Goal: Check status: Check status

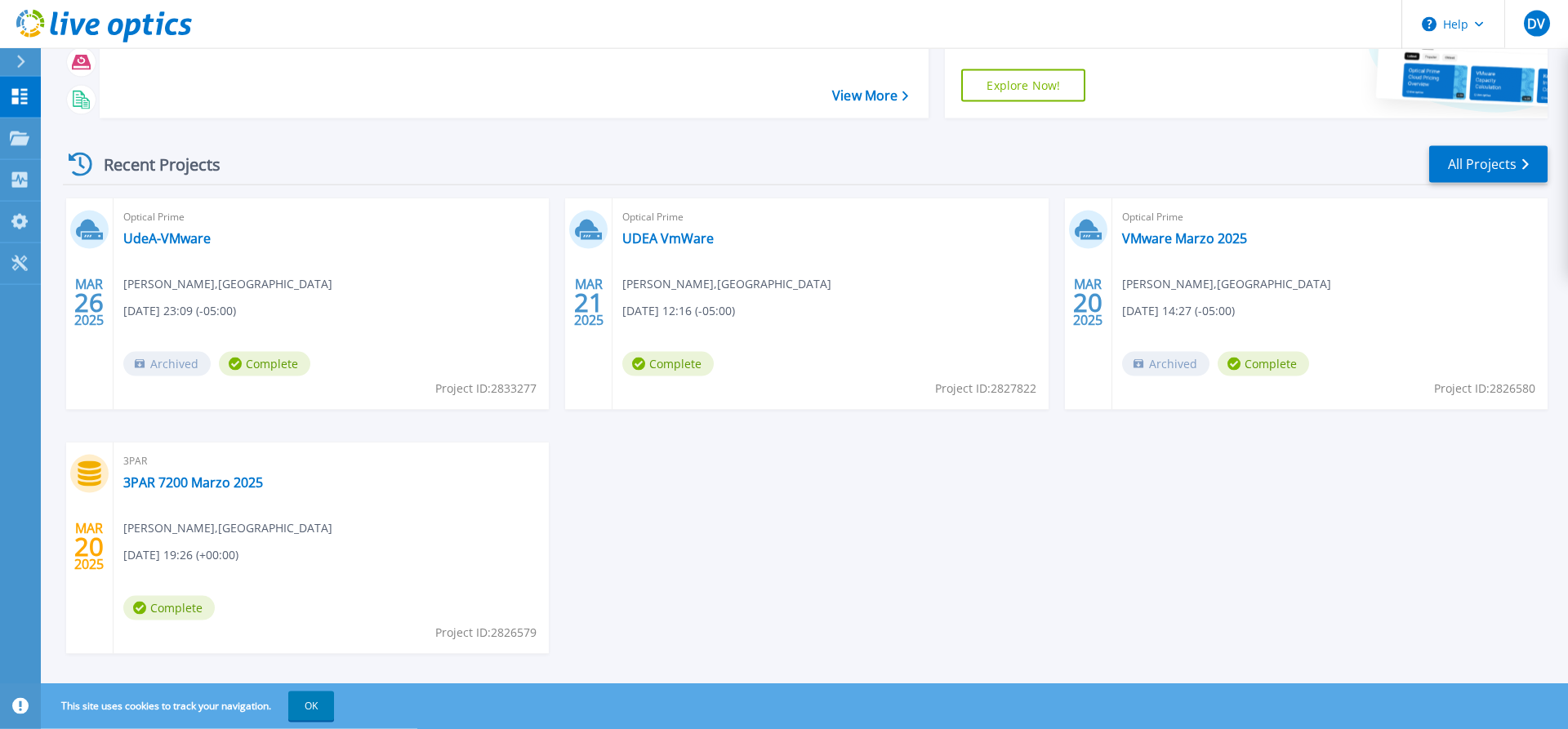
scroll to position [166, 0]
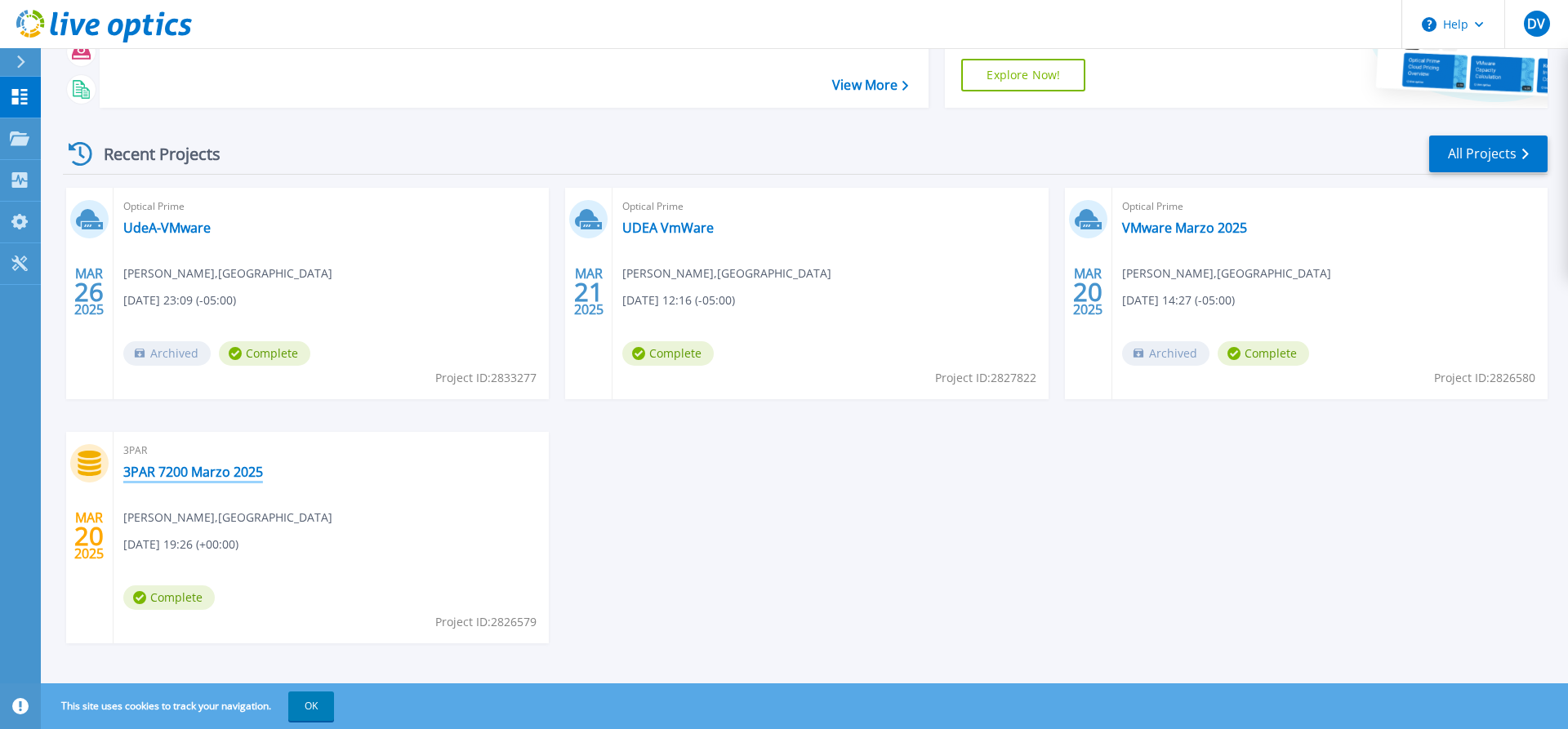
click at [187, 470] on link "3PAR 7200 Marzo 2025" at bounding box center [193, 471] width 139 height 16
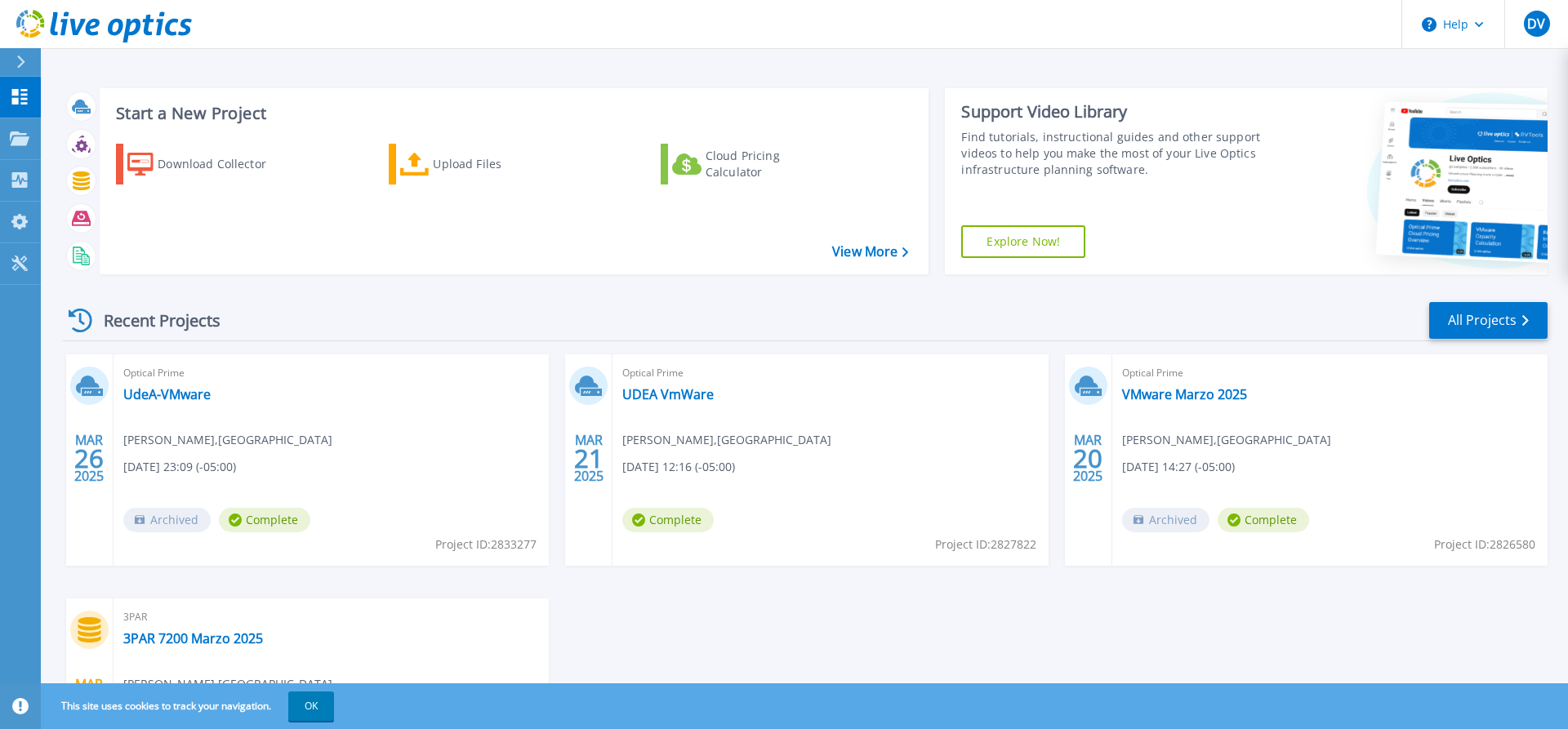
scroll to position [176, 0]
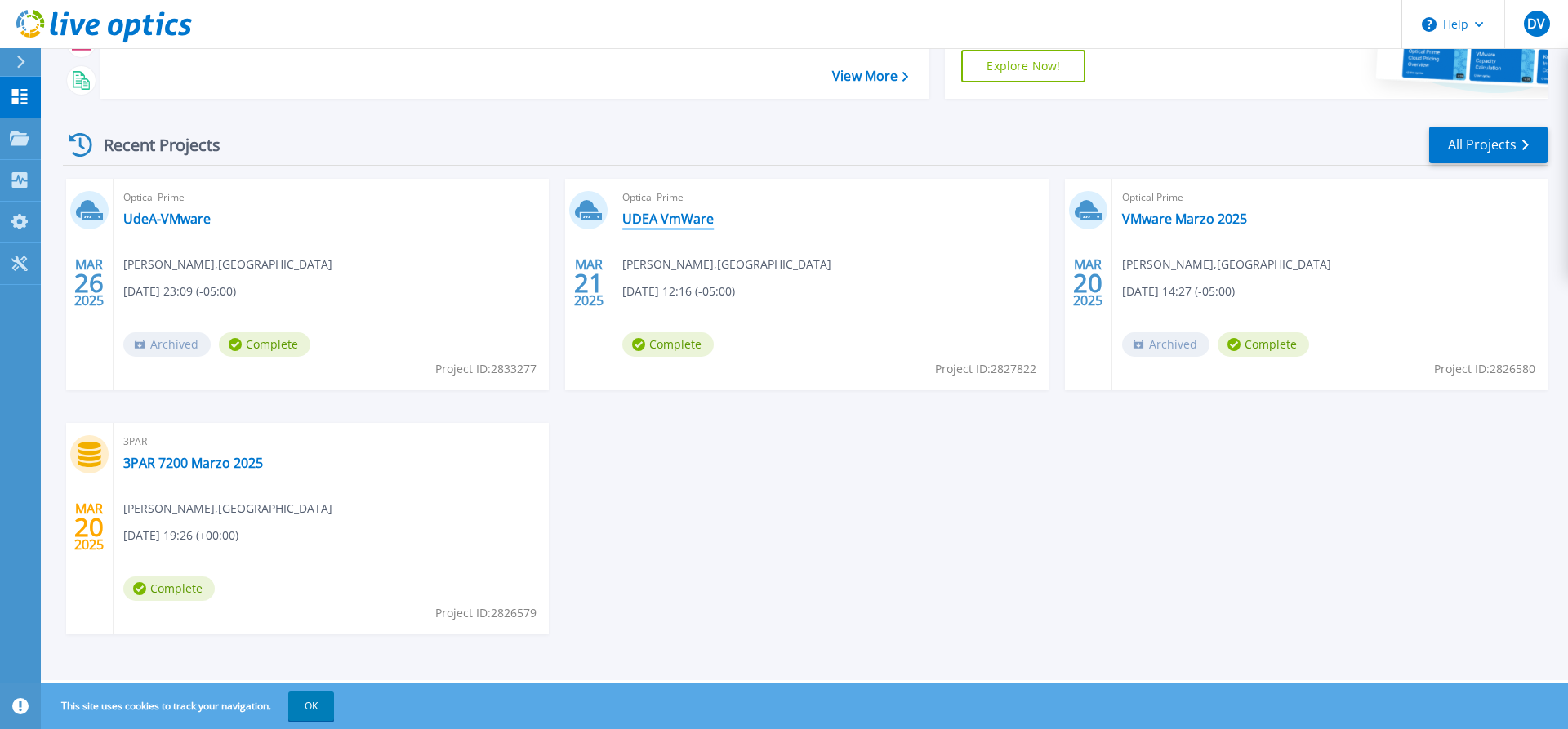
click at [666, 219] on link "UDEA VmWare" at bounding box center [668, 218] width 92 height 16
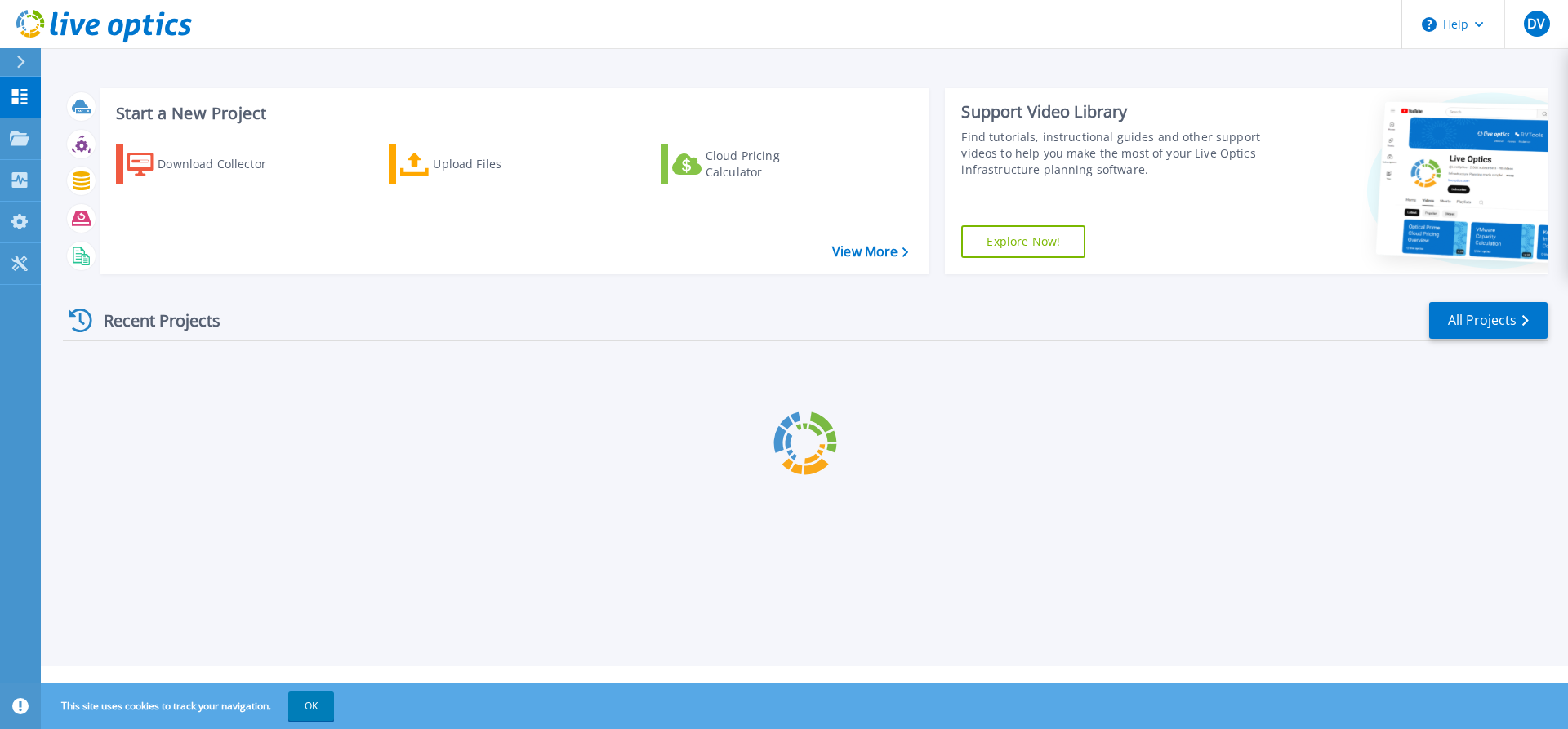
scroll to position [176, 0]
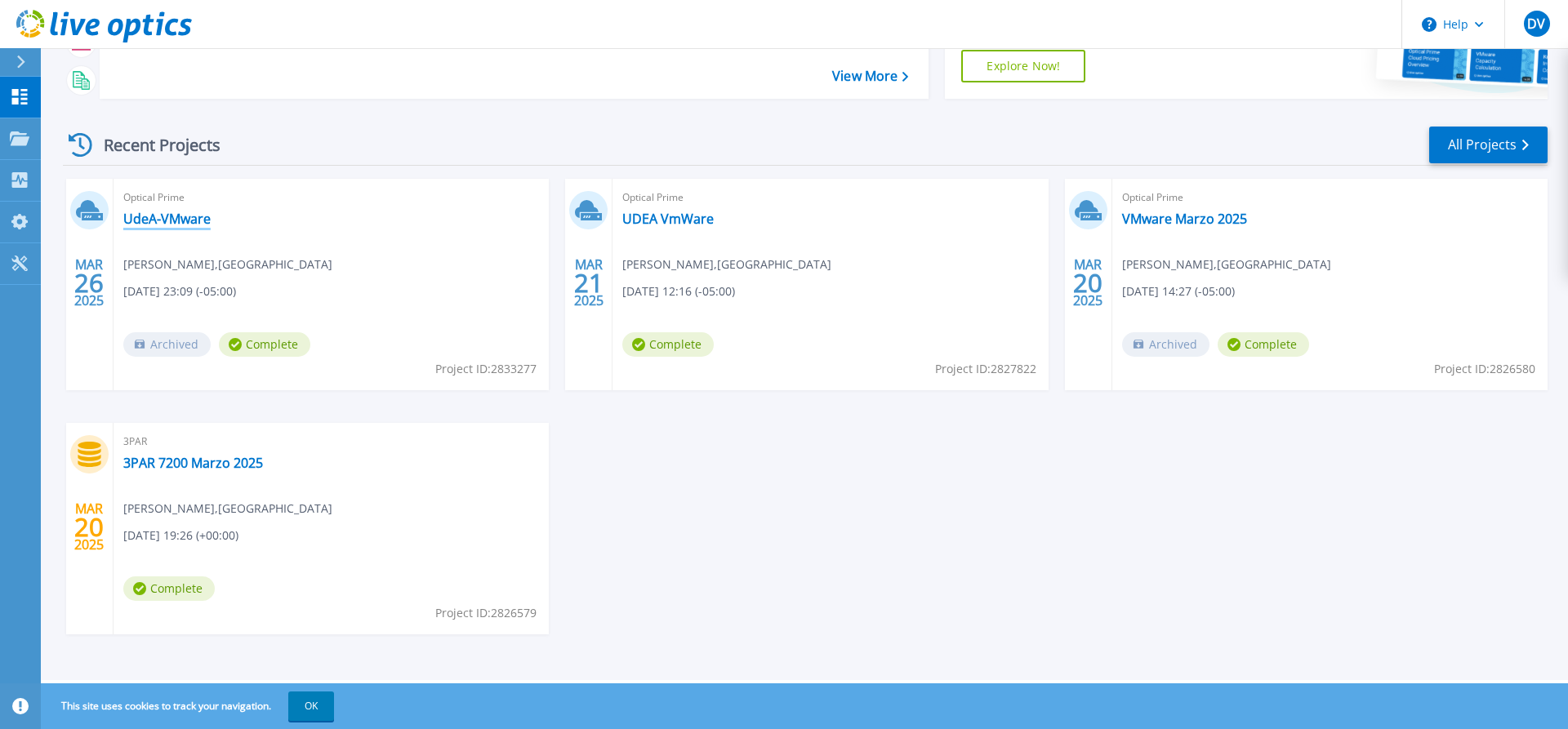
click at [150, 219] on link "UdeA-VMware" at bounding box center [167, 218] width 87 height 16
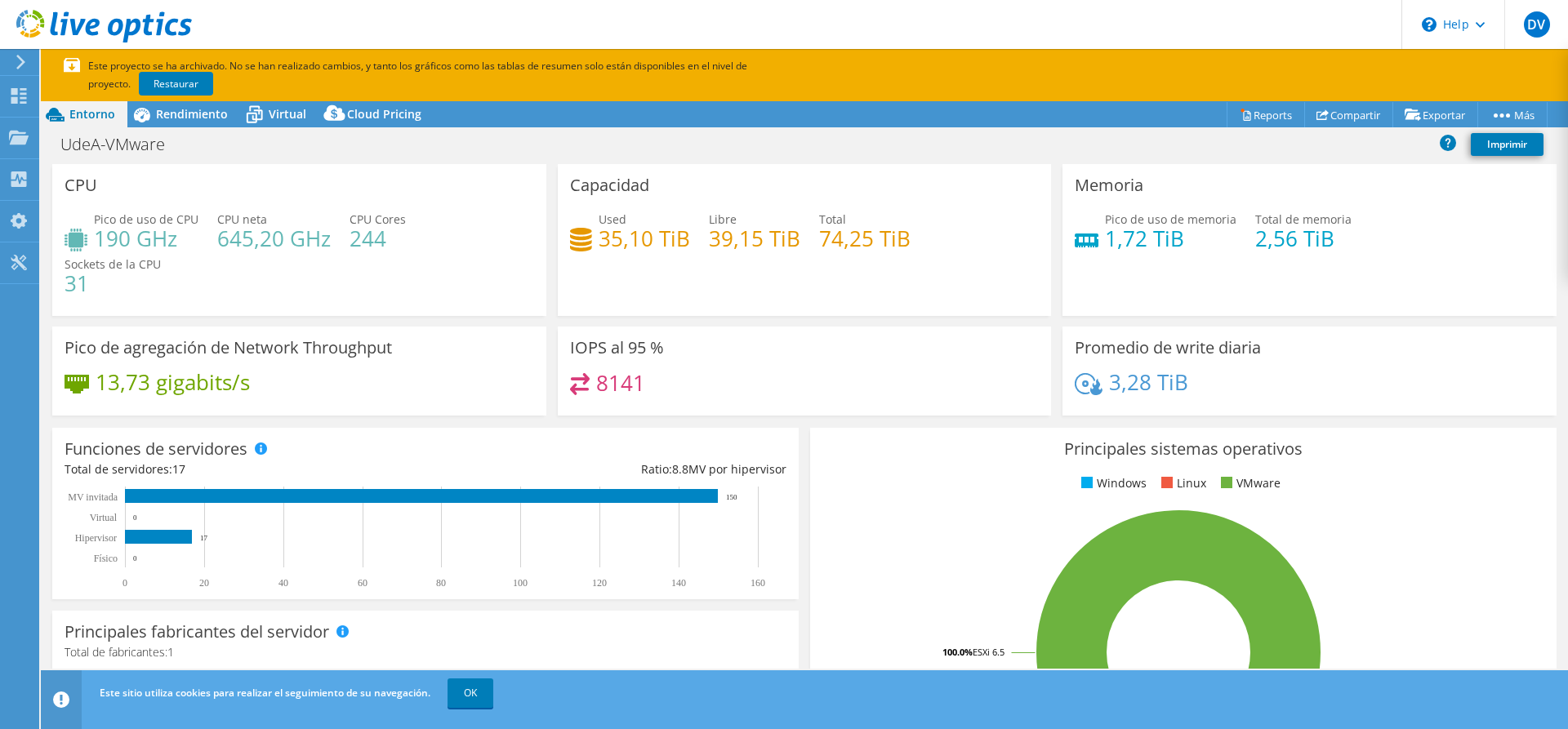
select select "USD"
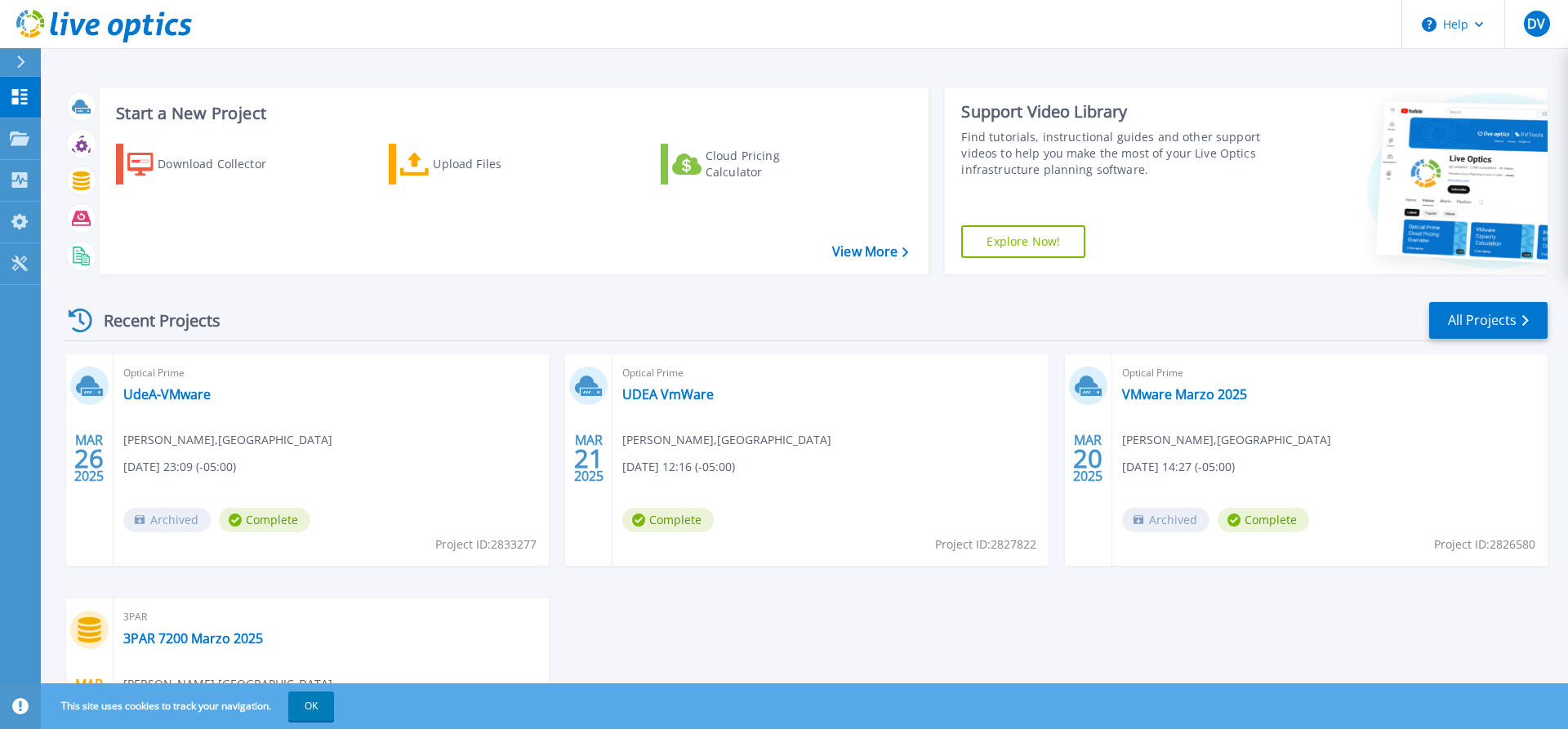
scroll to position [176, 0]
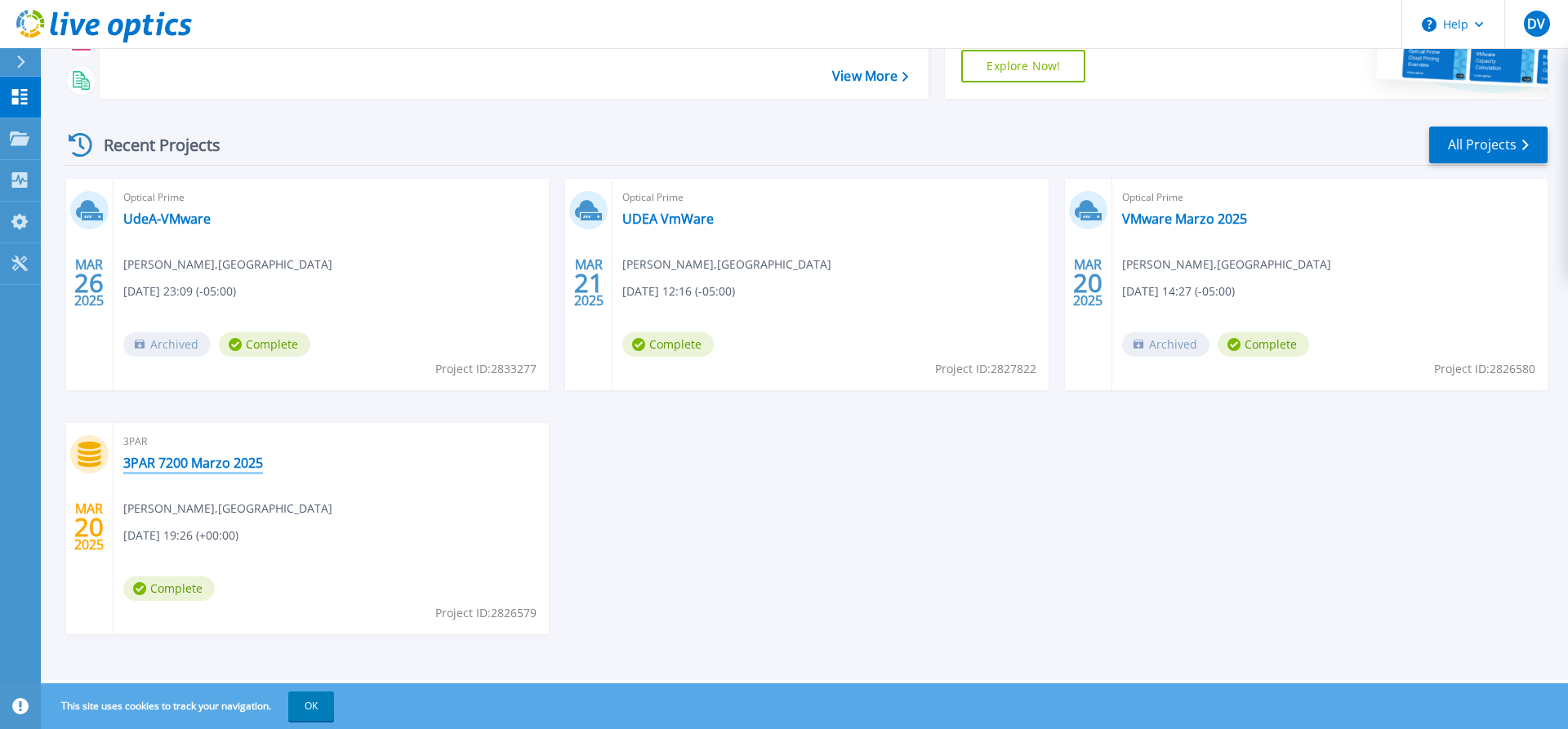
click at [155, 461] on link "3PAR 7200 Marzo 2025" at bounding box center [193, 463] width 139 height 16
